Goal: Navigation & Orientation: Find specific page/section

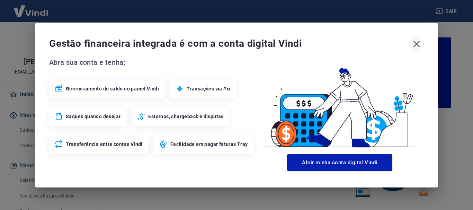
click at [417, 45] on icon "button" at bounding box center [416, 43] width 11 height 11
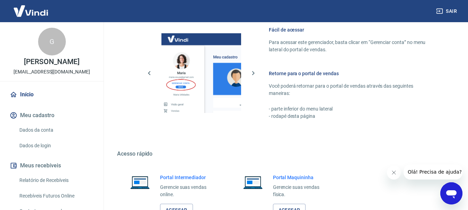
scroll to position [390, 0]
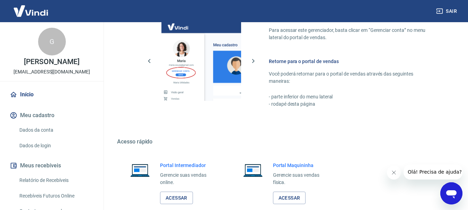
drag, startPoint x: 473, startPoint y: 54, endPoint x: 26, endPoint y: 13, distance: 449.3
click at [172, 200] on link "Acessar" at bounding box center [176, 198] width 33 height 13
